Goal: Task Accomplishment & Management: Manage account settings

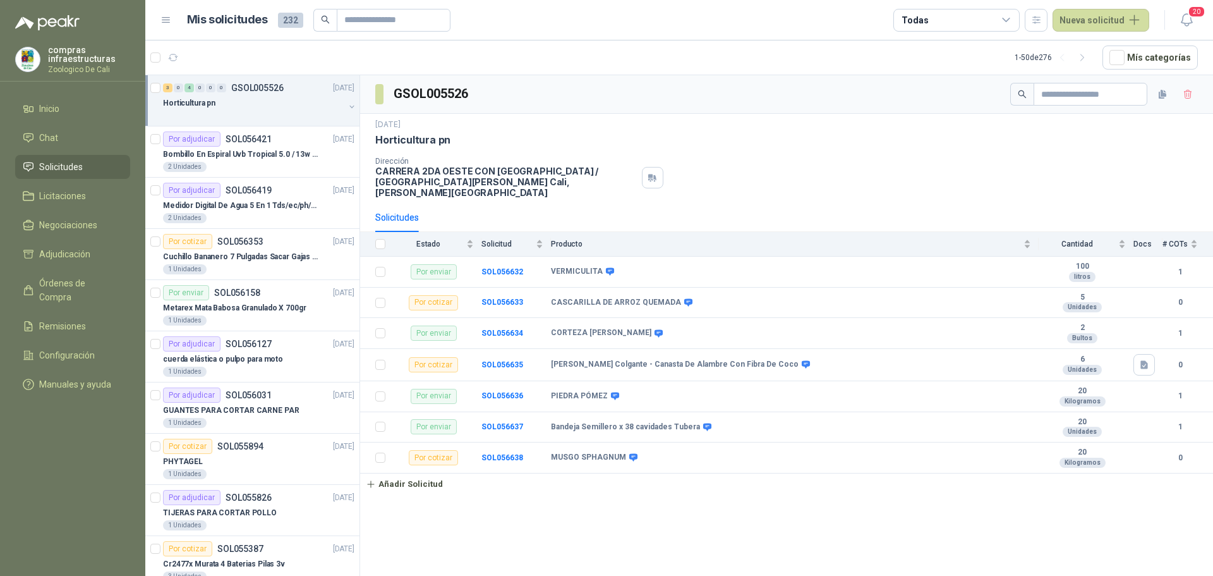
click at [92, 162] on li "Solicitudes" at bounding box center [73, 167] width 100 height 14
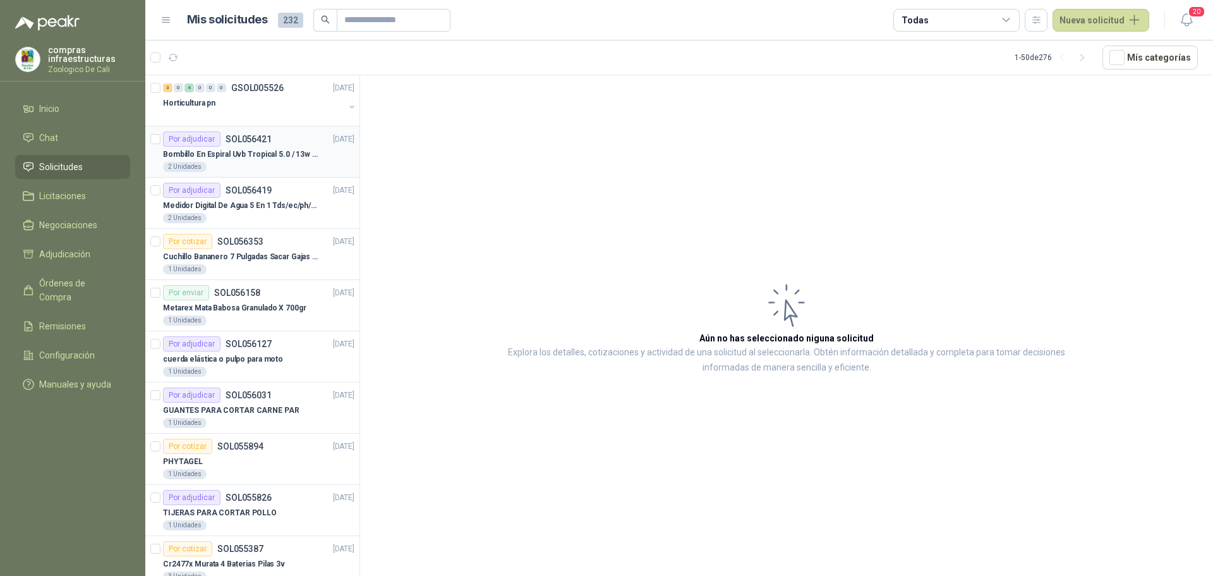
click at [258, 144] on div "Por adjudicar SOL056421" at bounding box center [217, 138] width 109 height 15
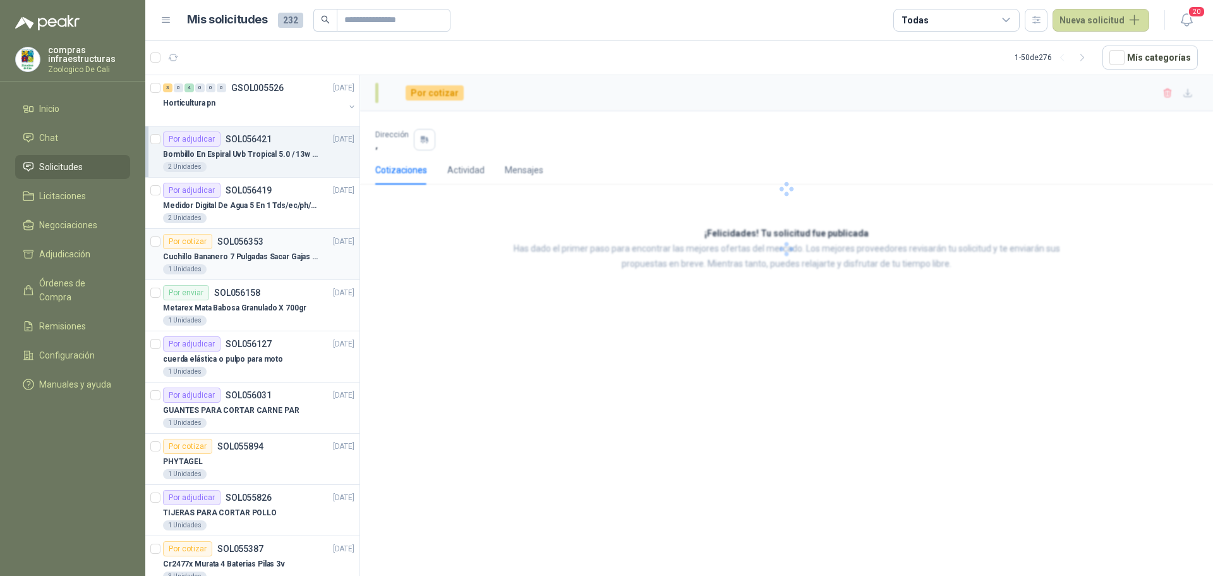
click at [275, 239] on div "Por cotizar SOL056353 [DATE]" at bounding box center [258, 241] width 191 height 15
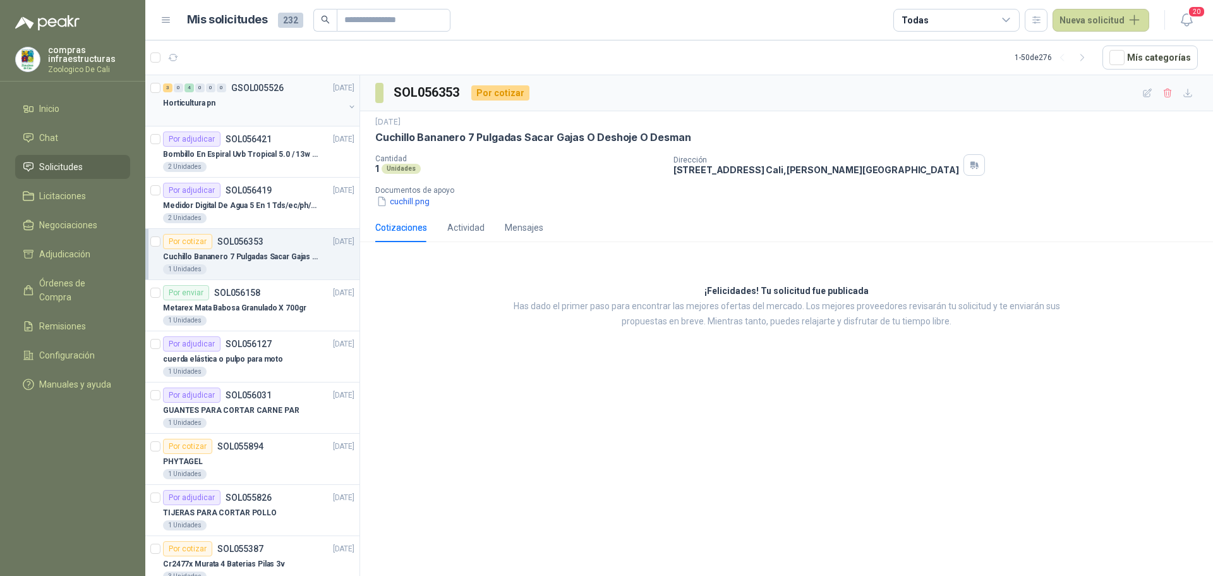
click at [249, 111] on div at bounding box center [253, 116] width 181 height 10
